Goal: Find specific page/section: Find specific page/section

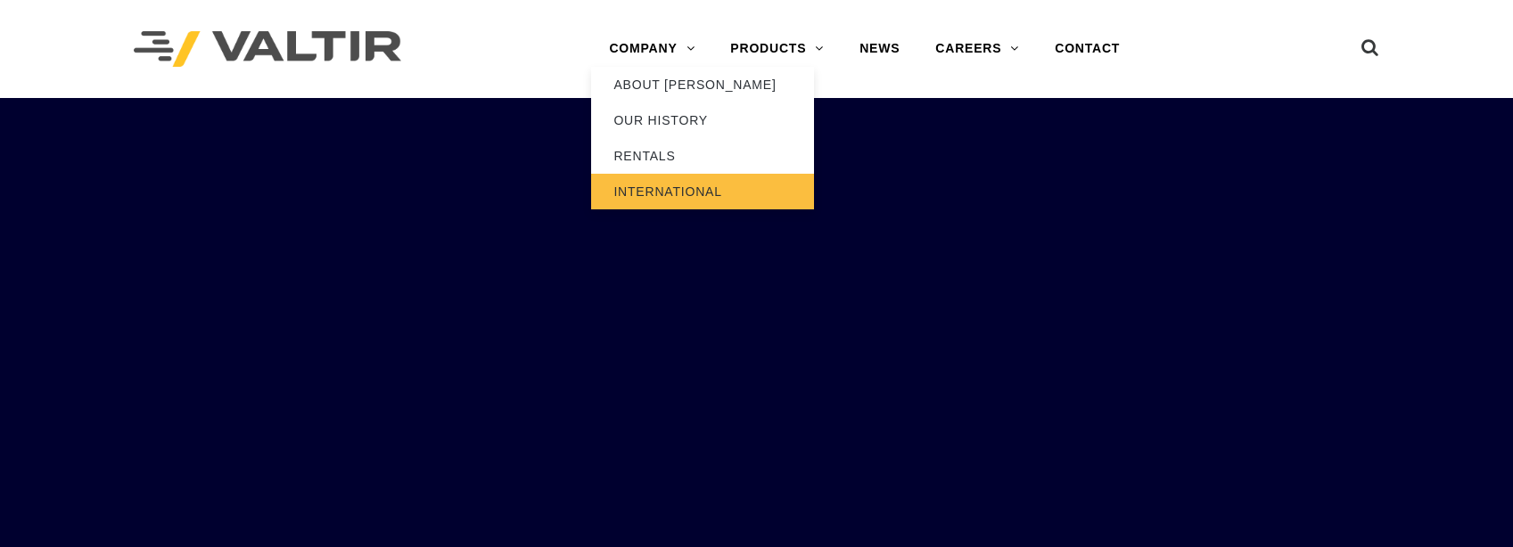
click at [694, 189] on link "INTERNATIONAL" at bounding box center [702, 192] width 223 height 36
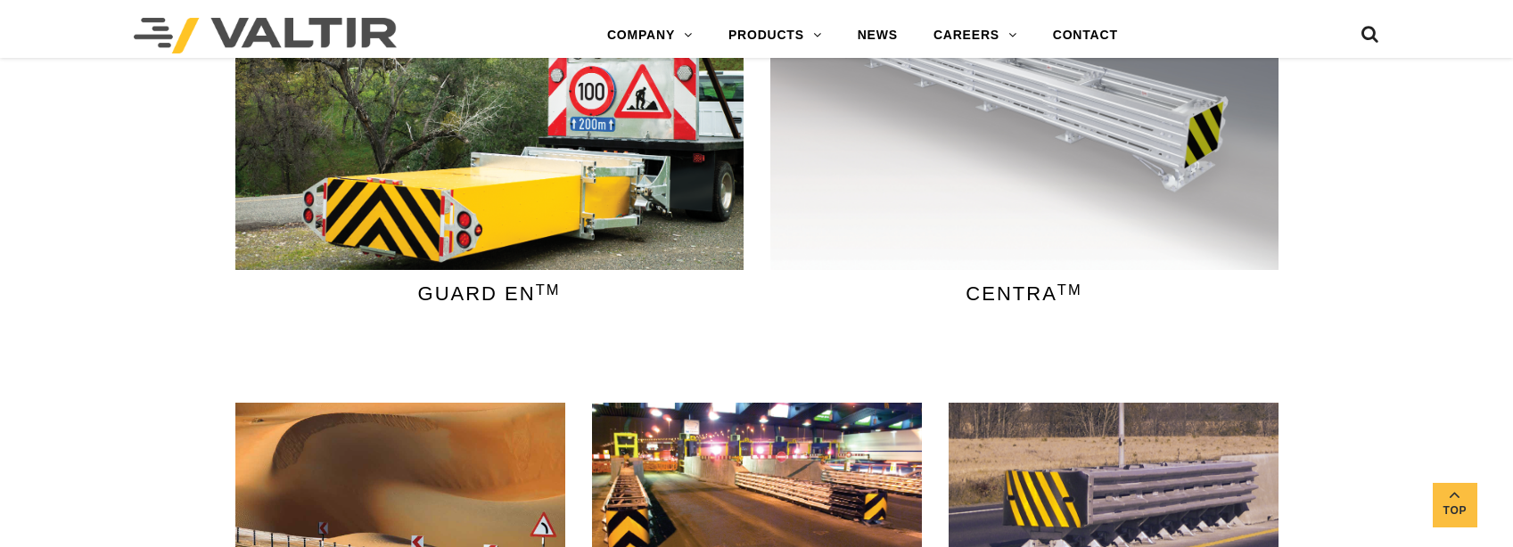
scroll to position [713, 0]
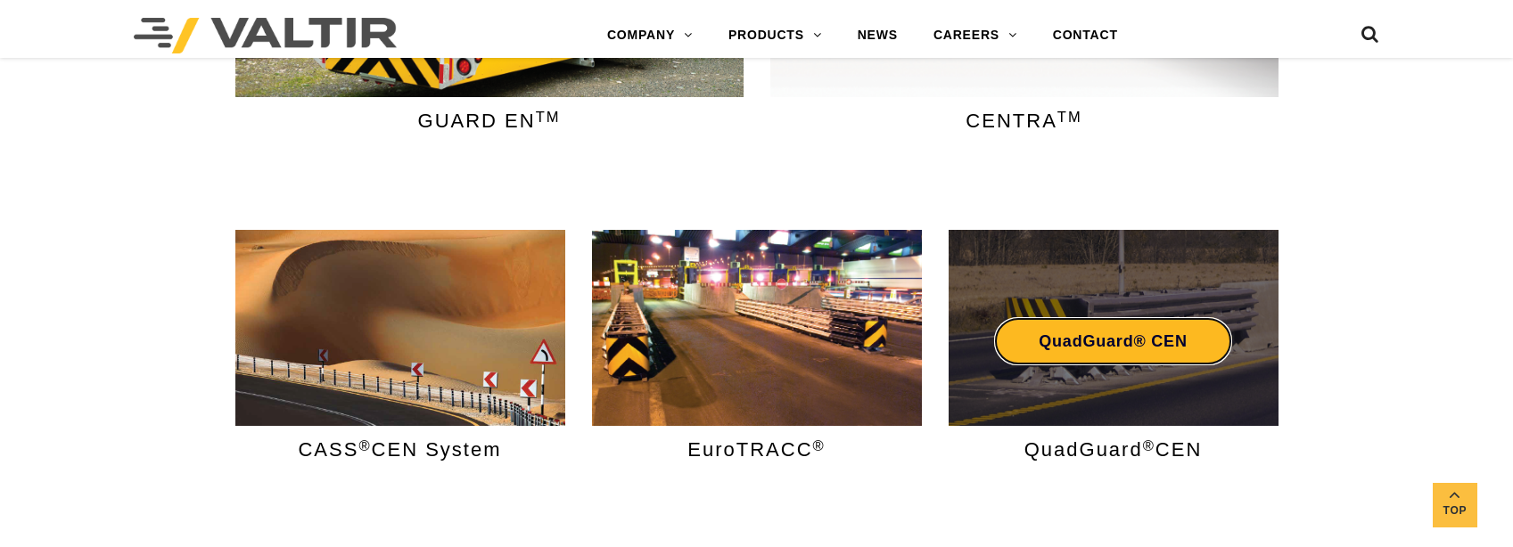
click at [1142, 331] on link "QuadGuard® CEN" at bounding box center [1112, 341] width 237 height 48
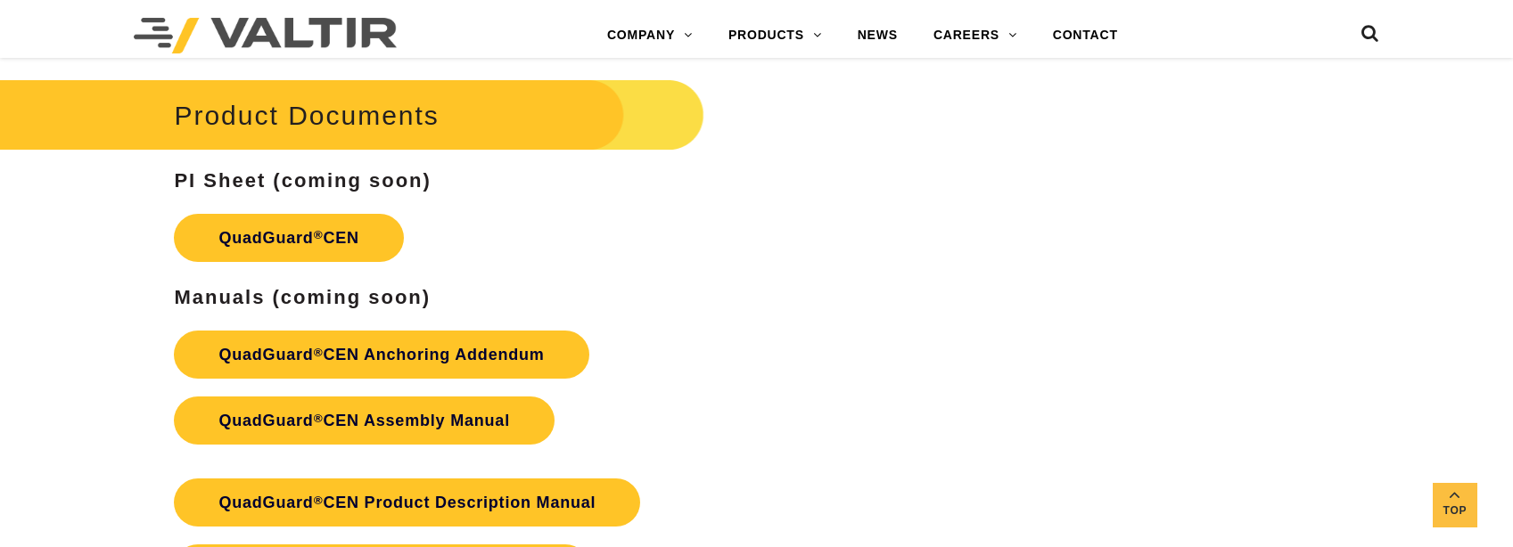
scroll to position [2852, 0]
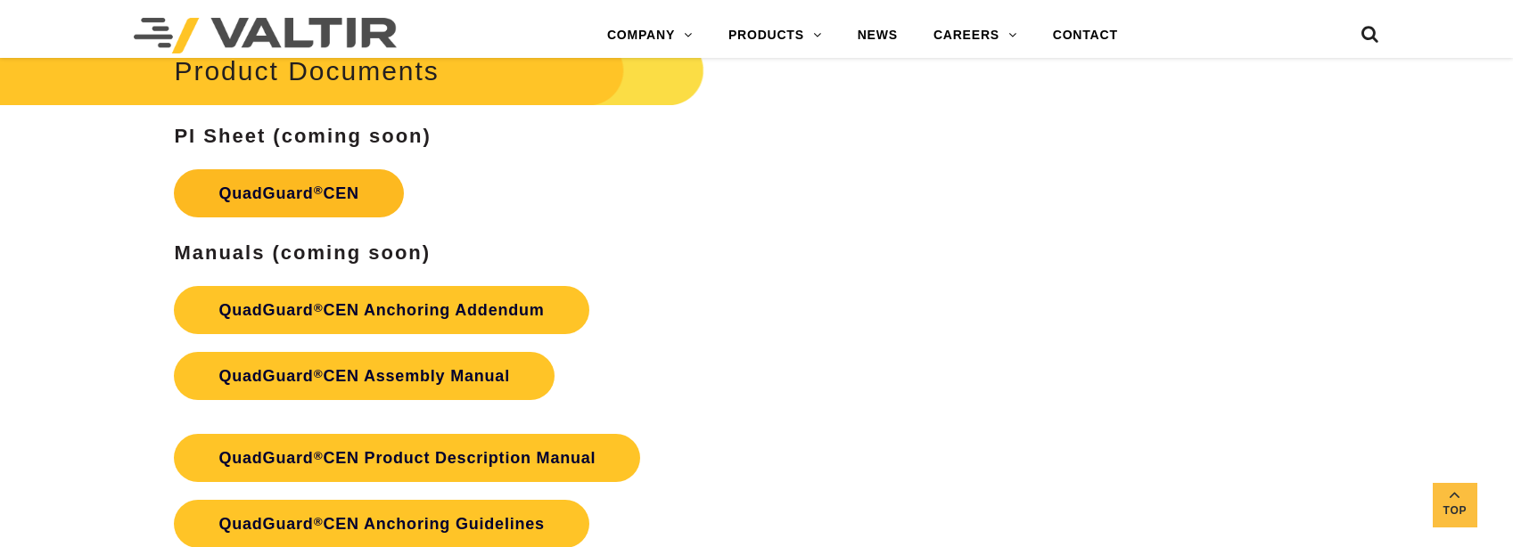
click at [313, 211] on link "QuadGuard ® CEN" at bounding box center [288, 193] width 229 height 48
